Goal: Task Accomplishment & Management: Use online tool/utility

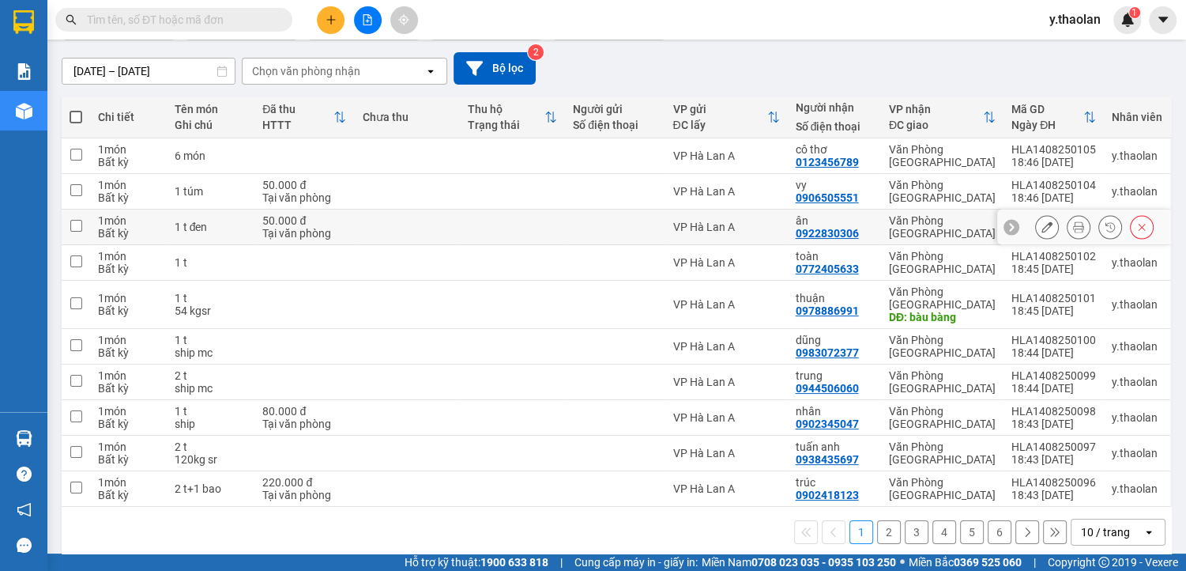
scroll to position [130, 0]
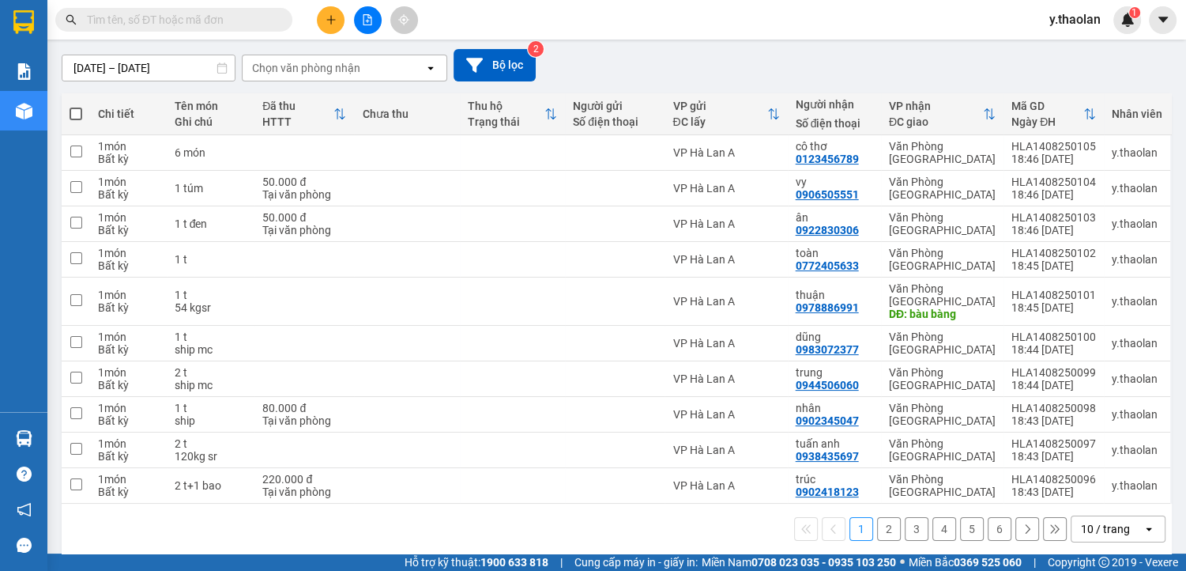
click at [1143, 522] on icon "open" at bounding box center [1149, 528] width 13 height 13
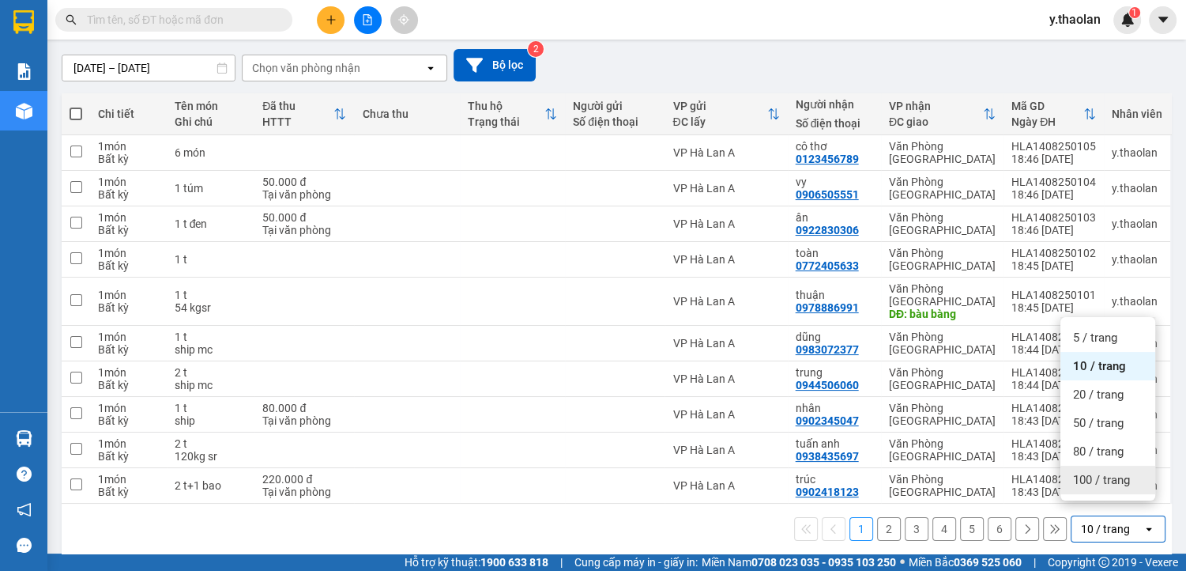
click at [1118, 481] on span "100 / trang" at bounding box center [1101, 480] width 57 height 16
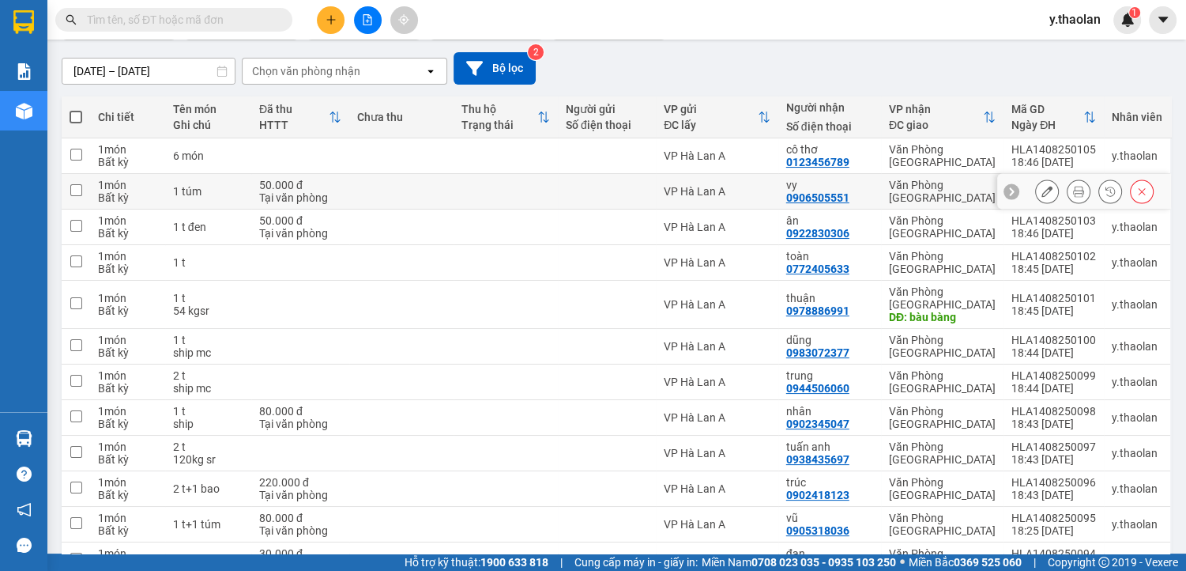
scroll to position [0, 0]
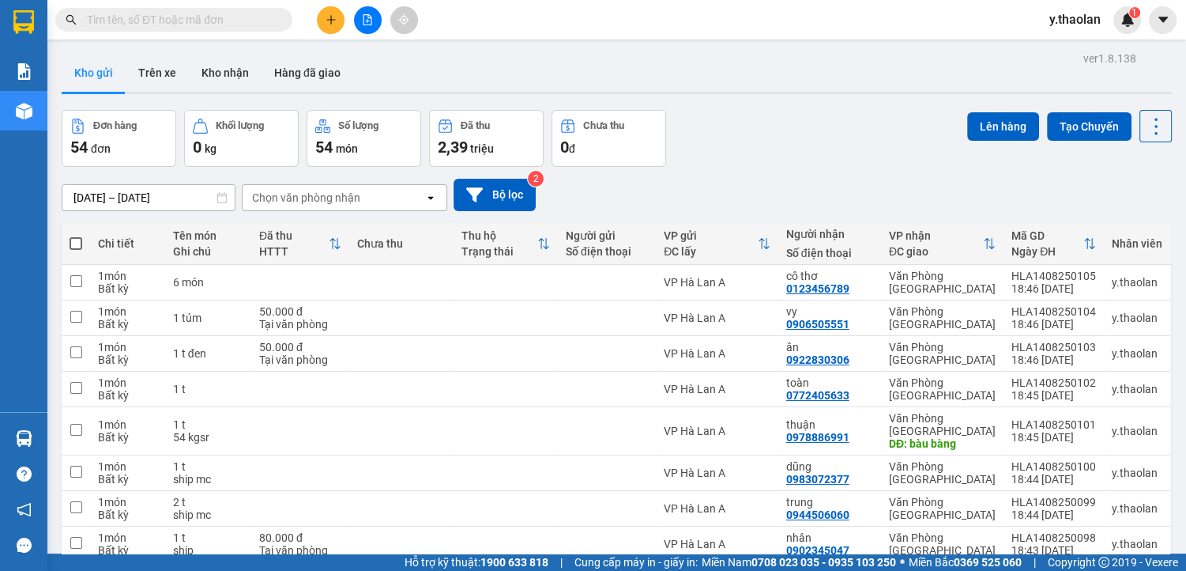
click at [75, 244] on span at bounding box center [76, 243] width 13 height 13
click at [76, 236] on input "checkbox" at bounding box center [76, 236] width 0 height 0
checkbox input "true"
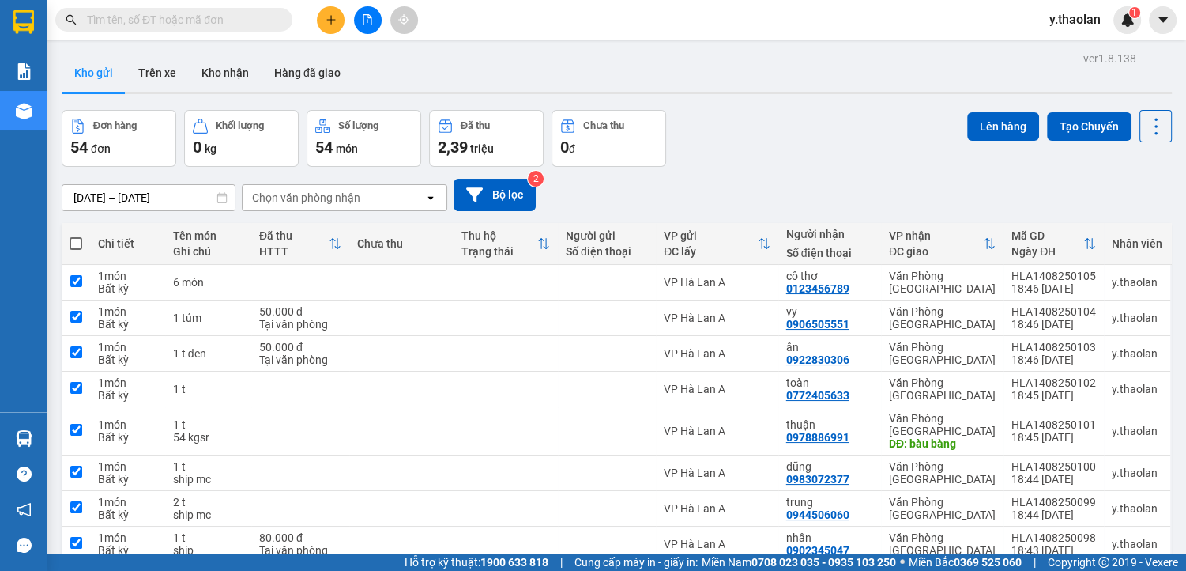
checkbox input "true"
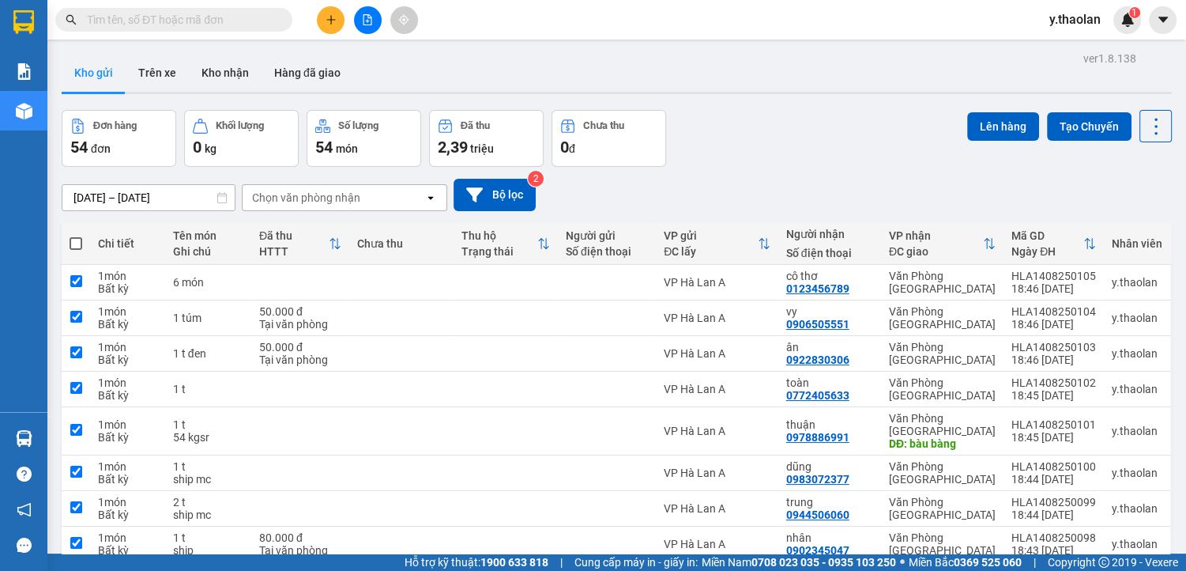
checkbox input "true"
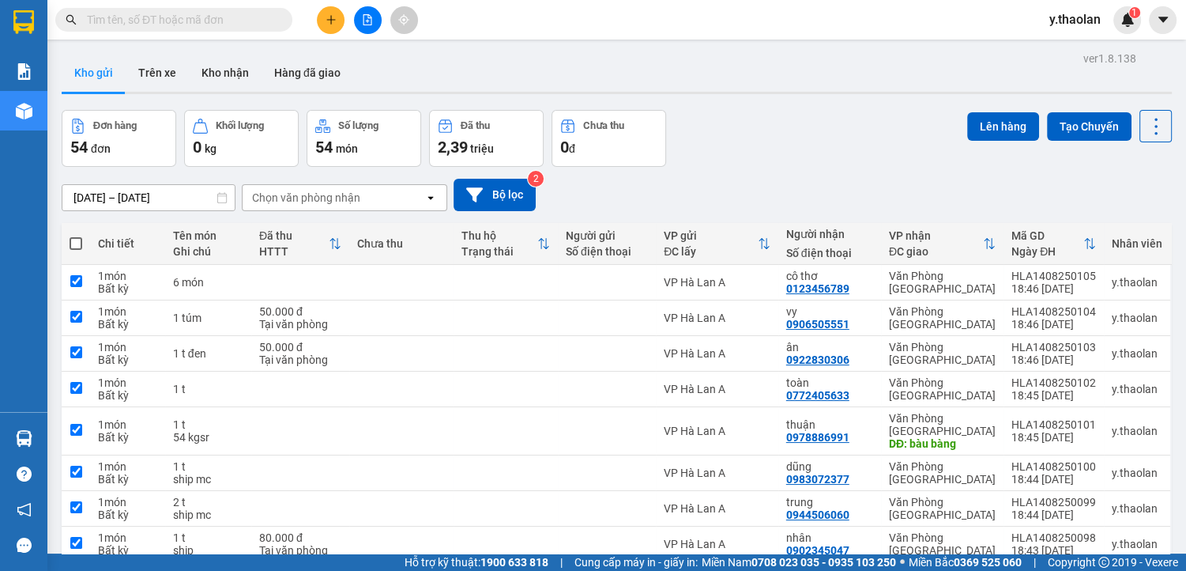
checkbox input "true"
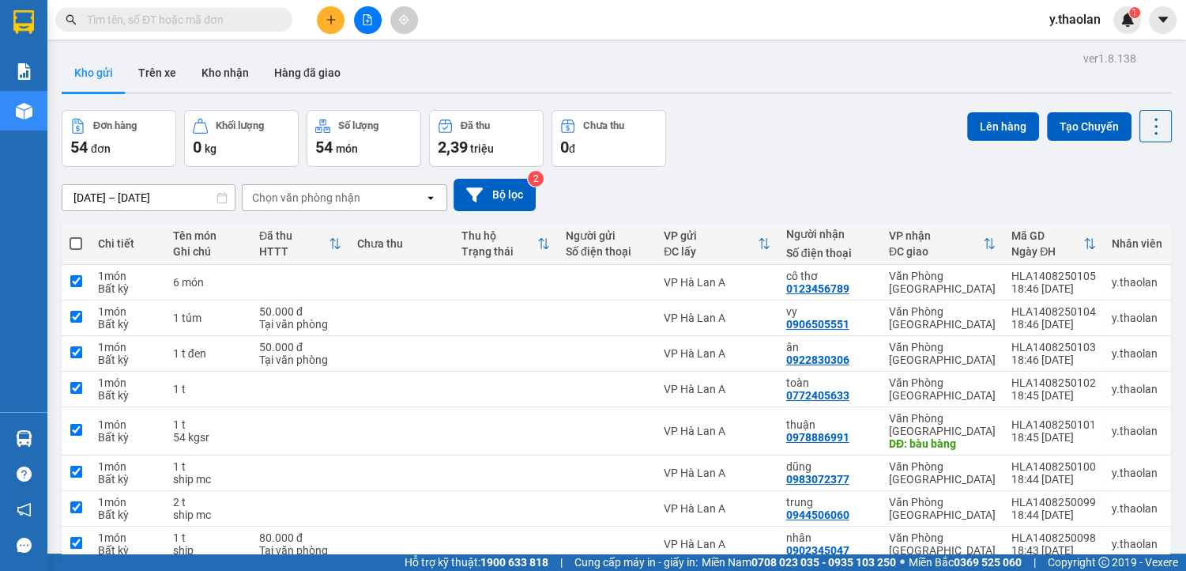
checkbox input "true"
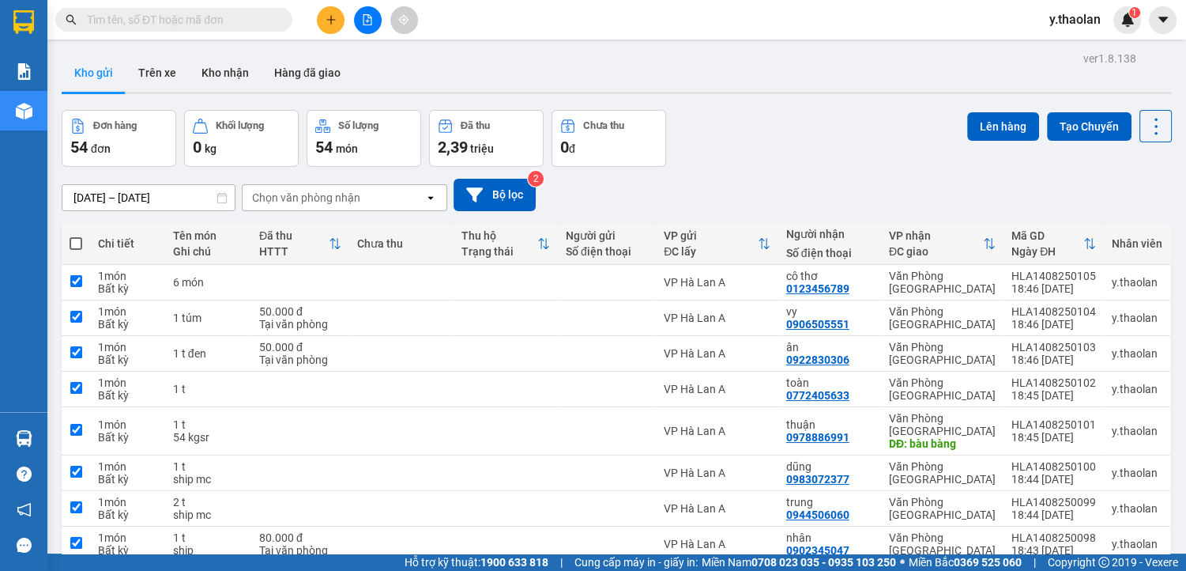
checkbox input "true"
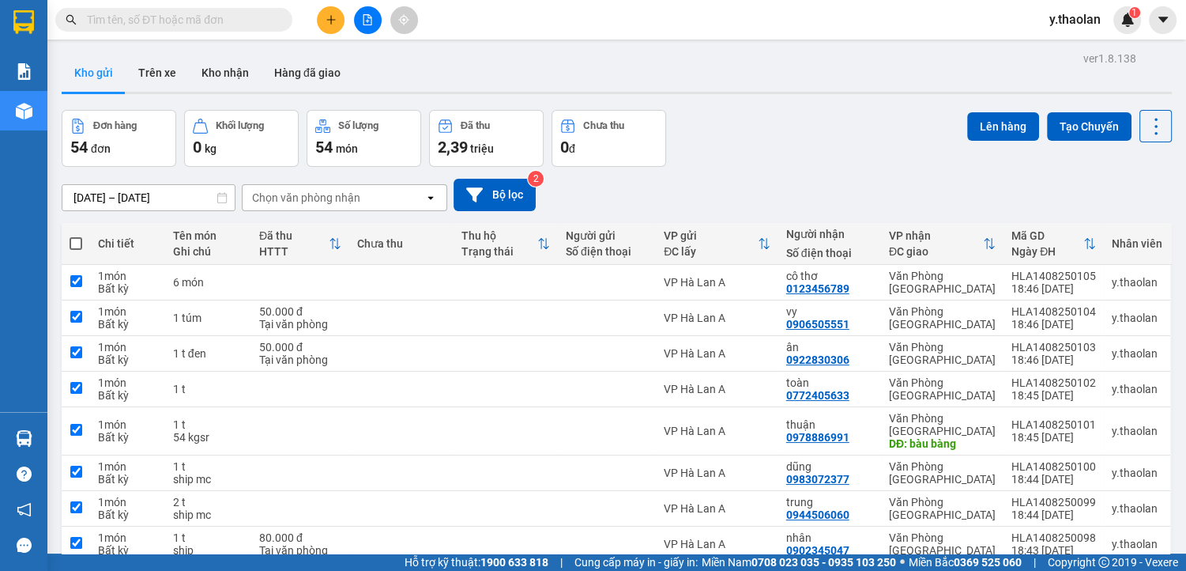
checkbox input "true"
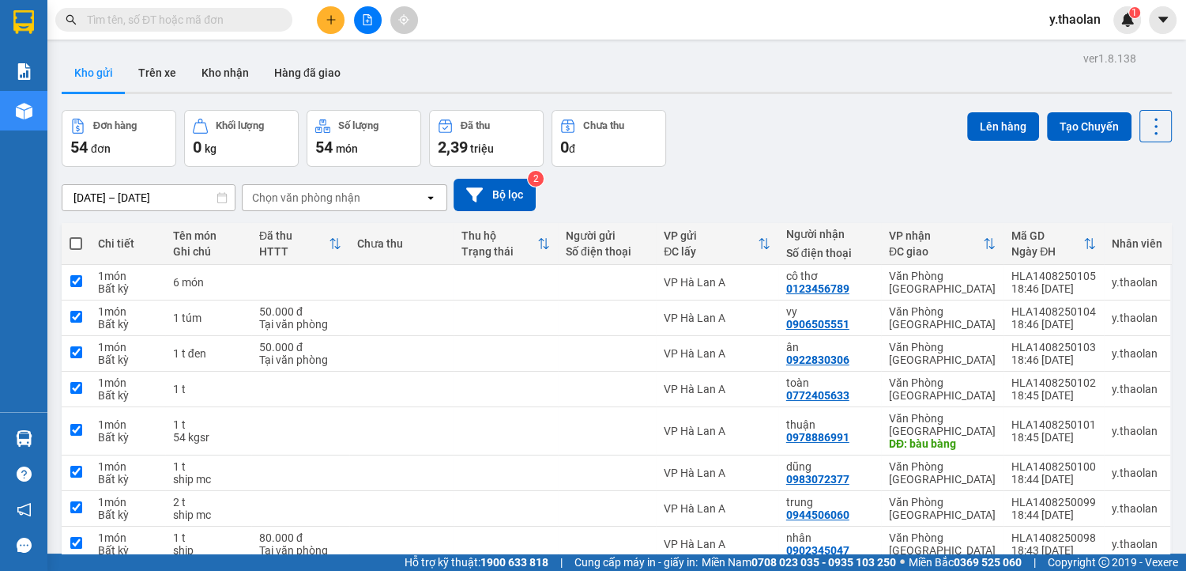
checkbox input "true"
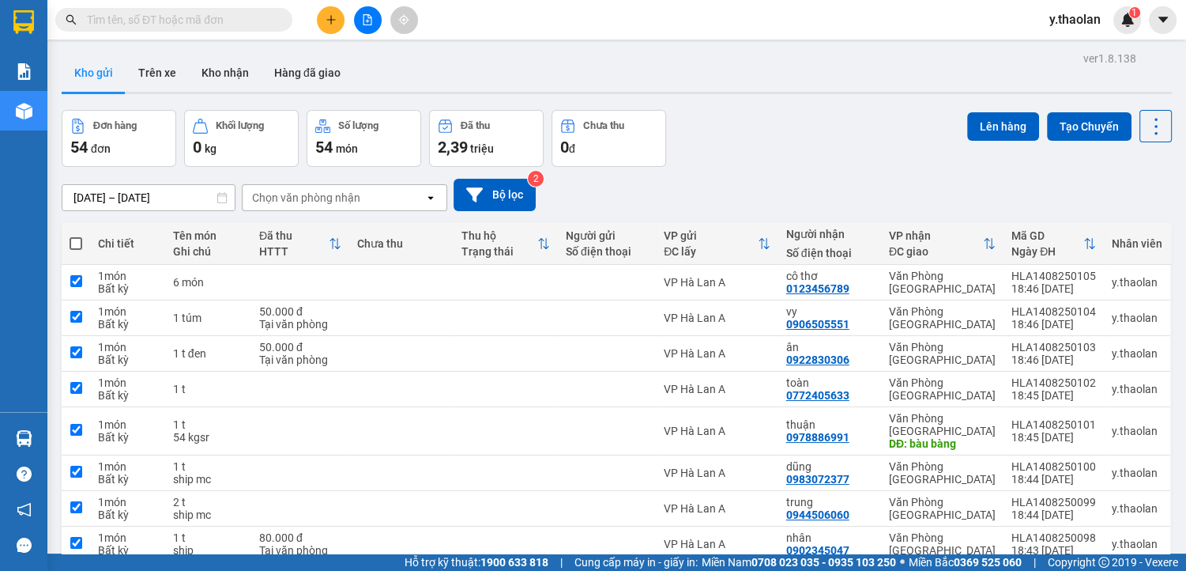
checkbox input "true"
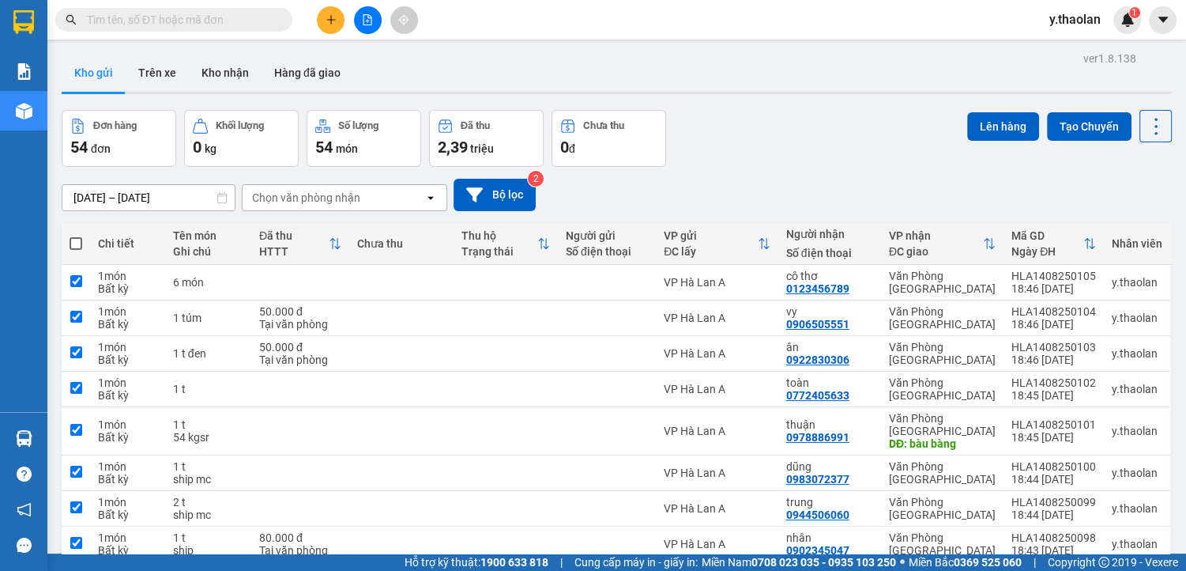
checkbox input "true"
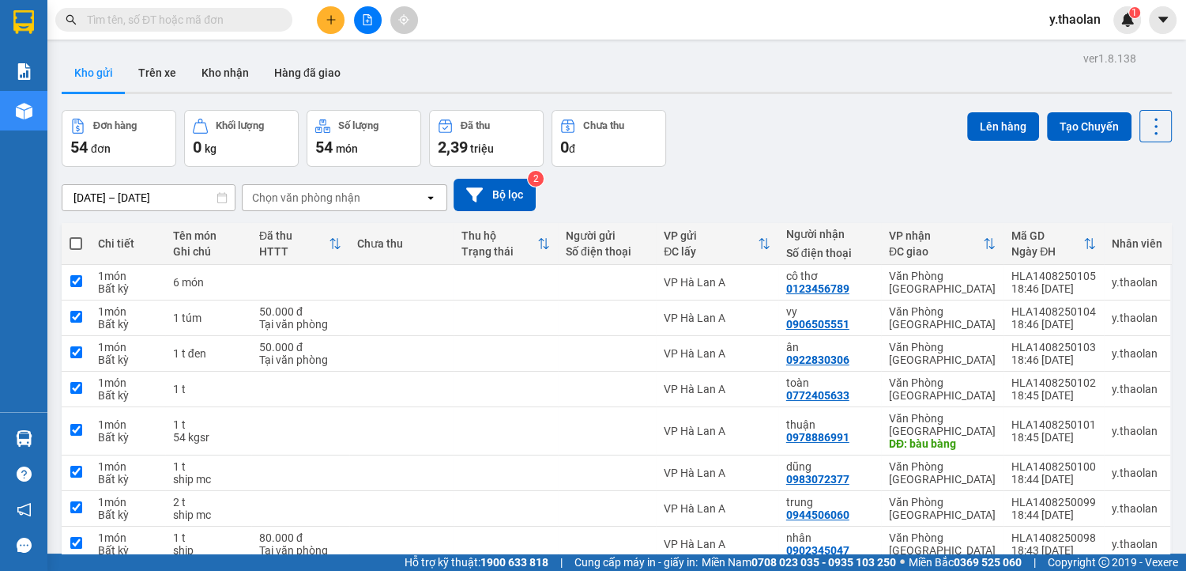
checkbox input "true"
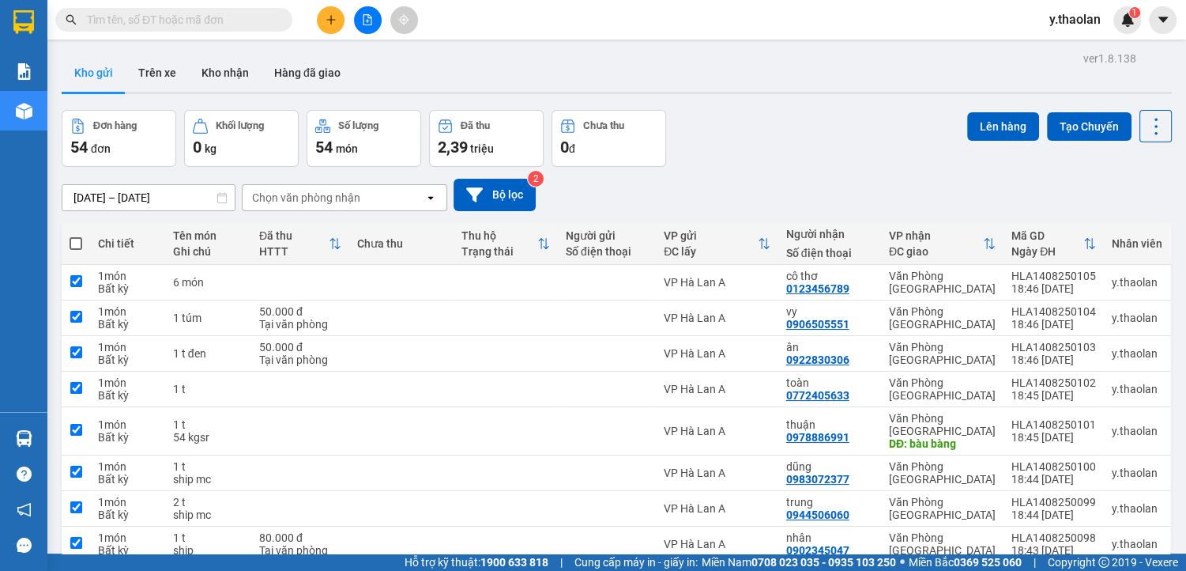
checkbox input "true"
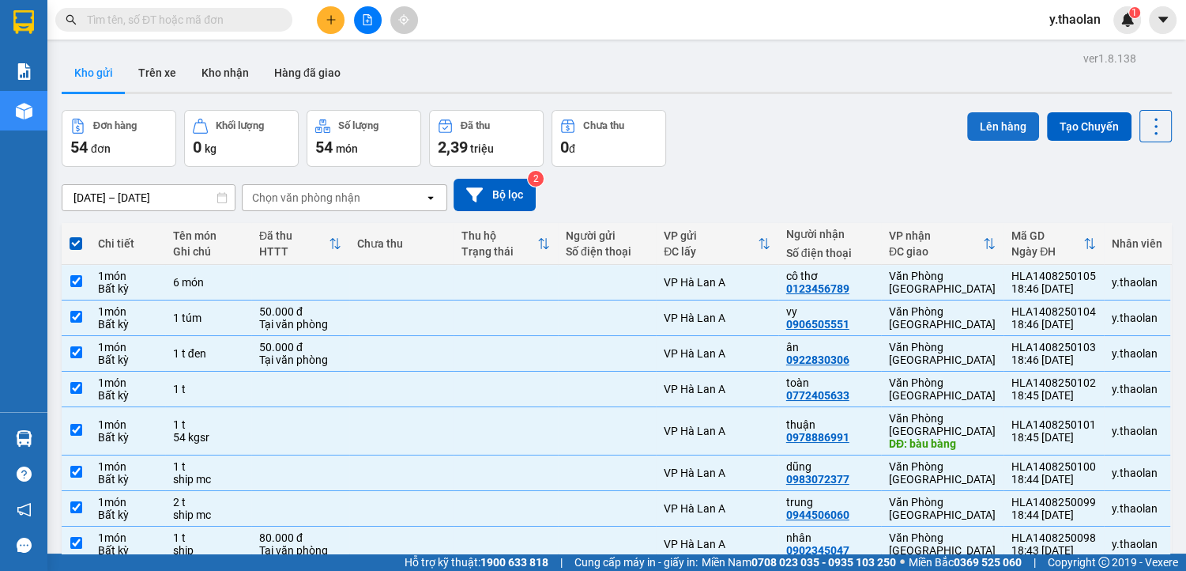
click at [989, 125] on button "Lên hàng" at bounding box center [1003, 126] width 72 height 28
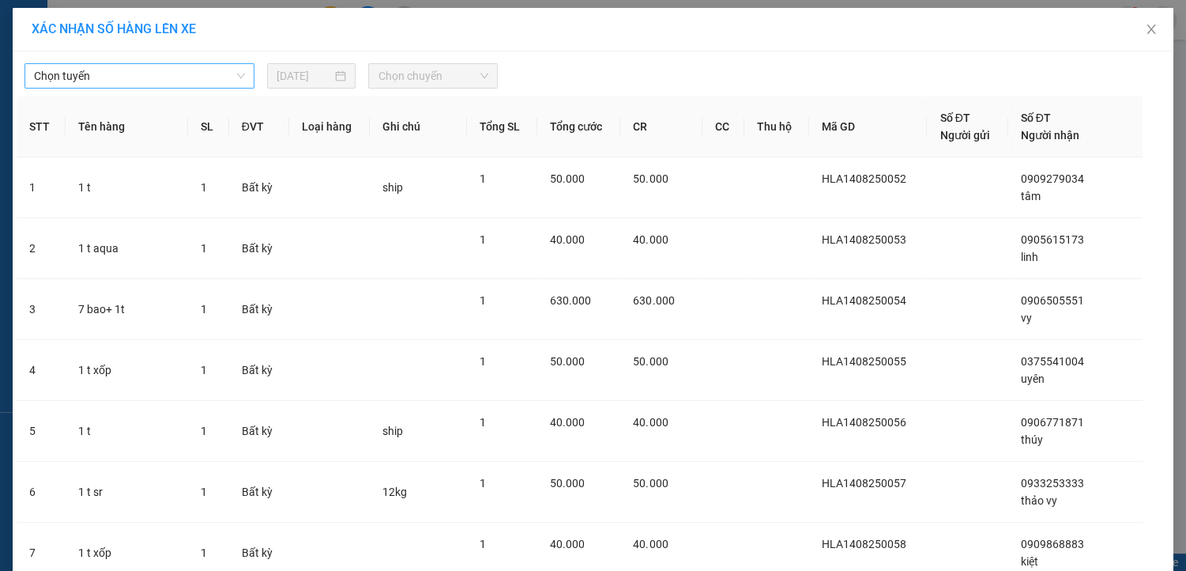
click at [209, 74] on span "Chọn tuyến" at bounding box center [139, 76] width 211 height 24
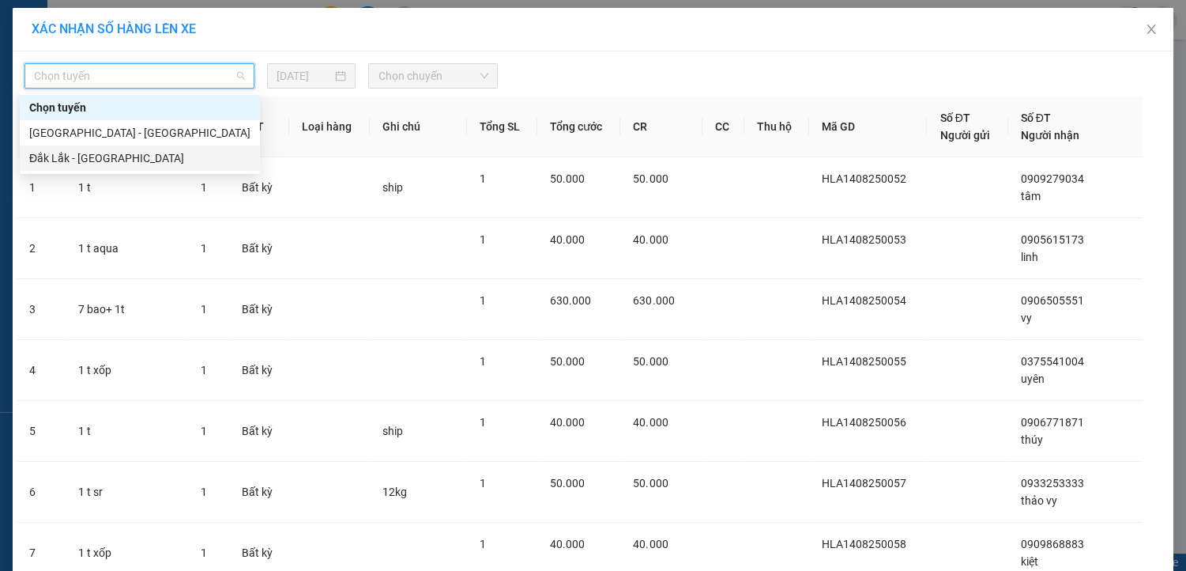
click at [168, 163] on div "Đắk Lắk - [GEOGRAPHIC_DATA]" at bounding box center [139, 157] width 221 height 17
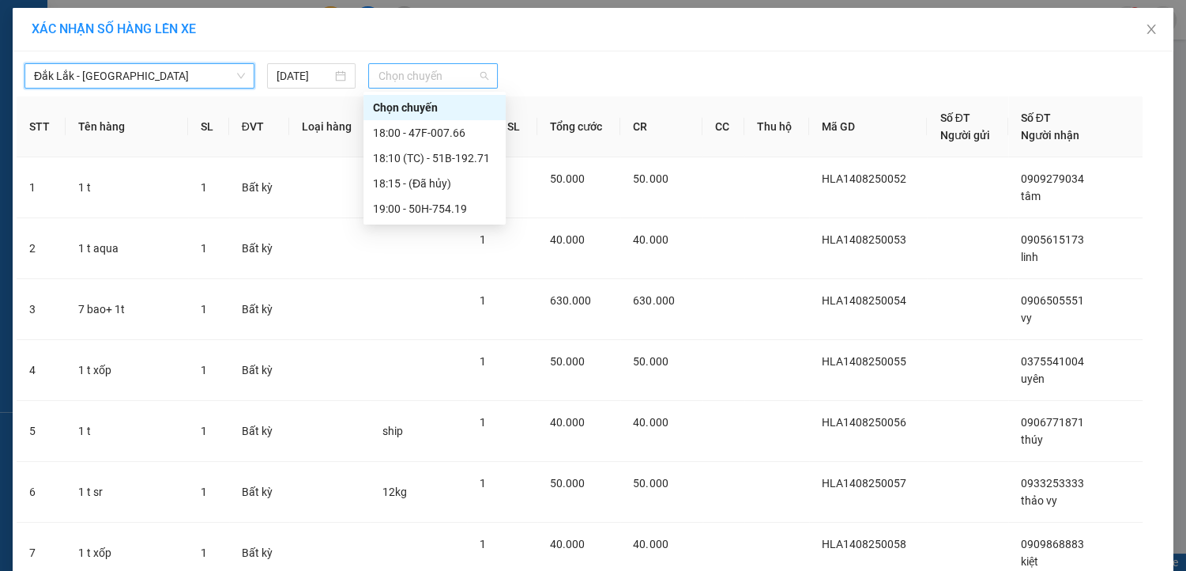
click at [411, 76] on span "Chọn chuyến" at bounding box center [433, 76] width 110 height 24
click at [439, 209] on div "19:00 - 50H-754.19" at bounding box center [434, 208] width 123 height 17
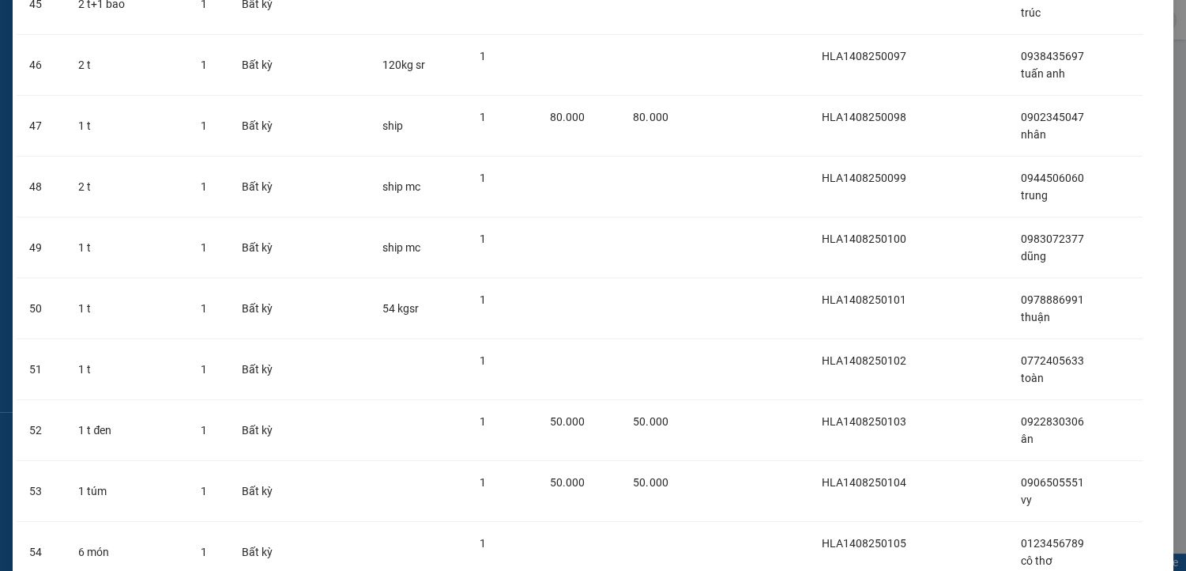
scroll to position [2984, 0]
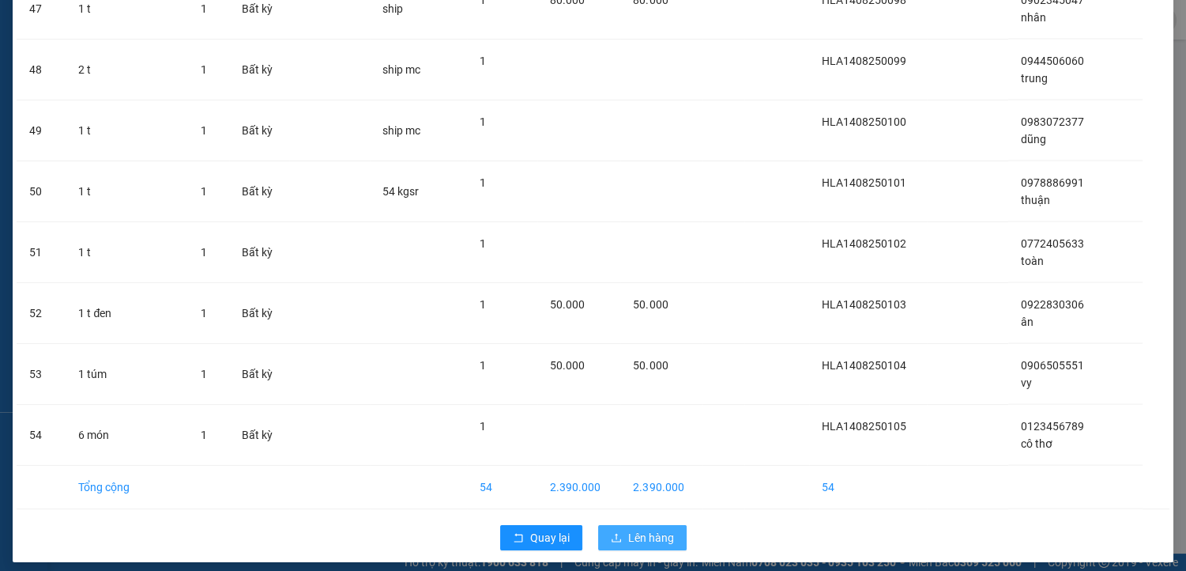
click at [635, 529] on span "Lên hàng" at bounding box center [651, 537] width 46 height 17
